Goal: Check status: Check status

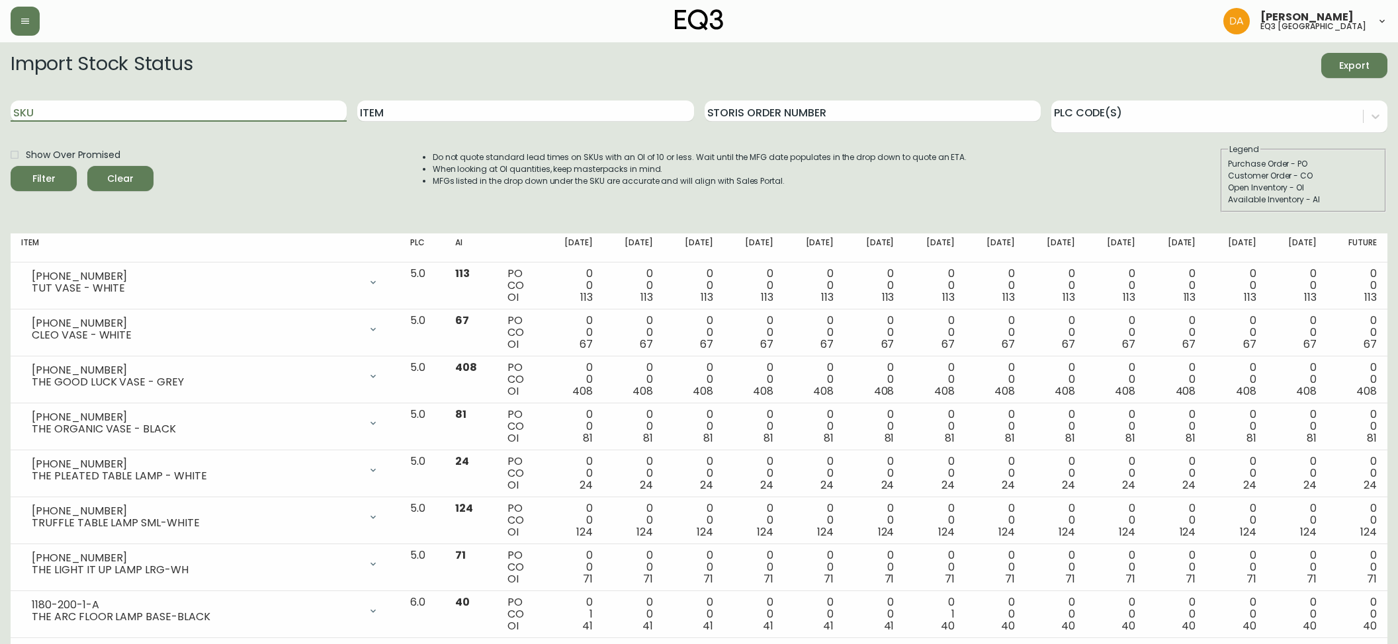
click at [69, 116] on input "SKU" at bounding box center [179, 111] width 336 height 21
type input "3020-842-13-A"
click at [45, 178] on icon "submit" at bounding box center [39, 177] width 16 height 16
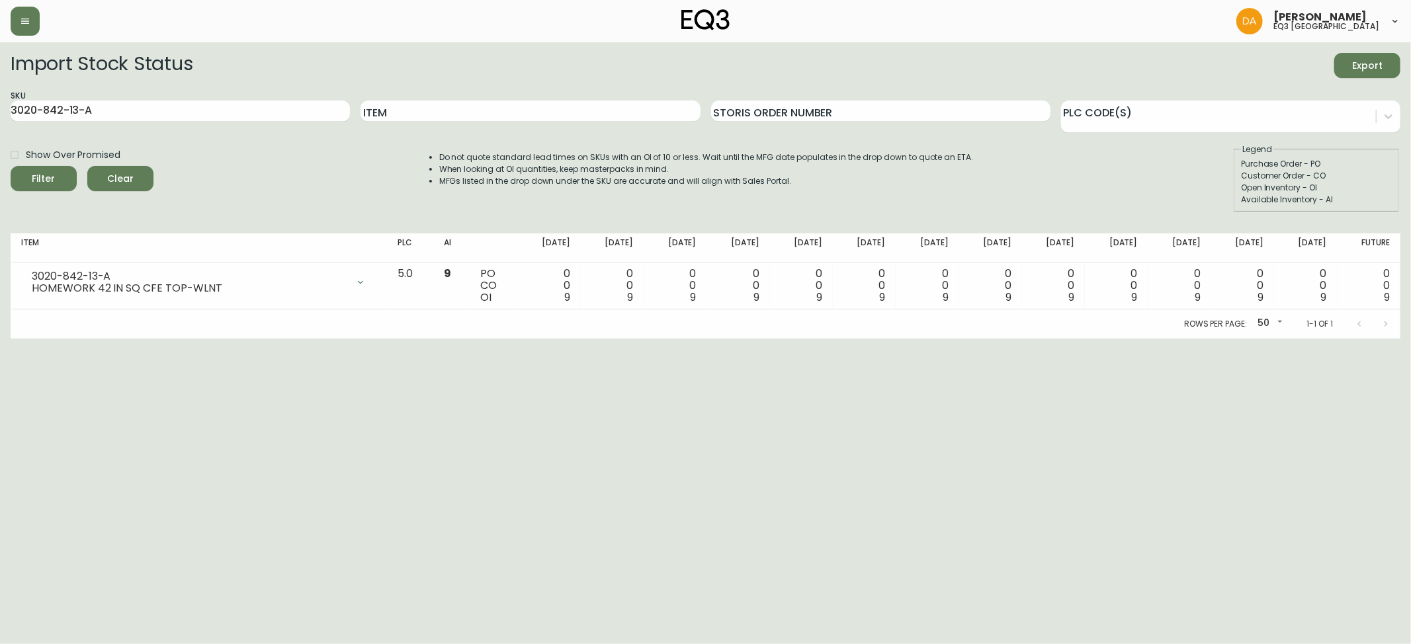
click at [108, 175] on span "Clear" at bounding box center [120, 179] width 45 height 17
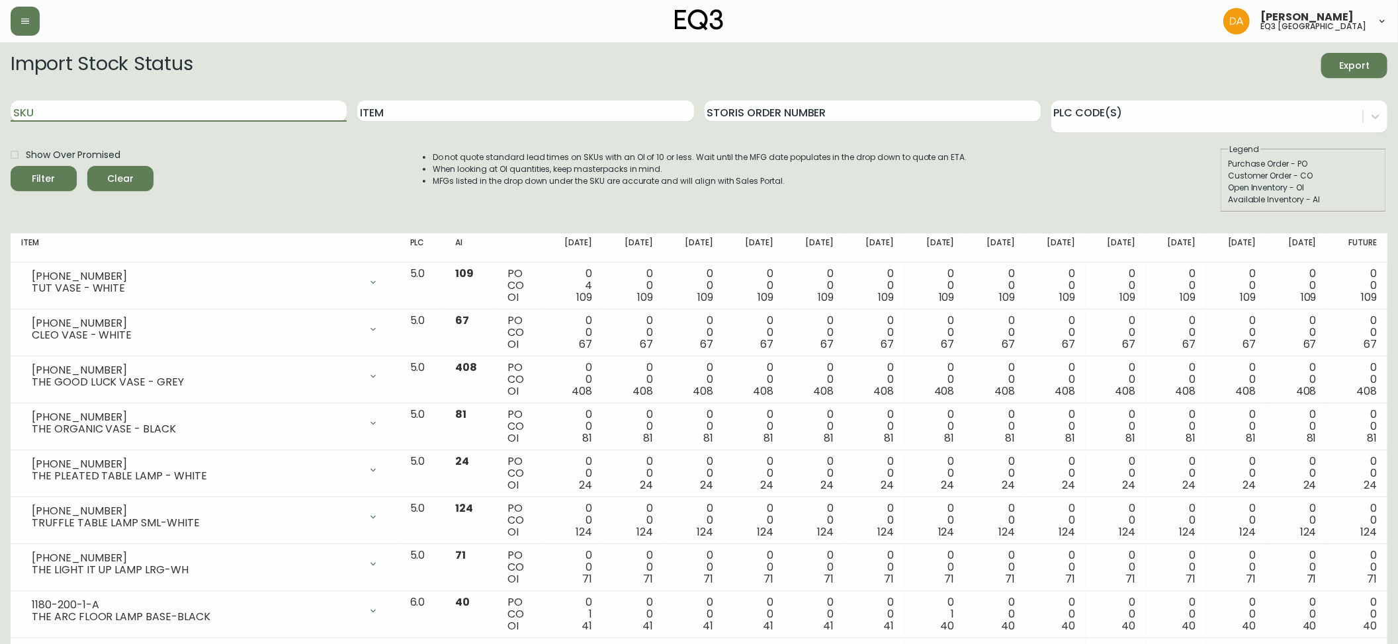
click at [45, 114] on input "SKU" at bounding box center [179, 111] width 336 height 21
paste input "3020-842-13-B"
type input "3020-842-13-B"
click at [41, 172] on icon "submit" at bounding box center [38, 177] width 13 height 13
